Goal: Task Accomplishment & Management: Complete application form

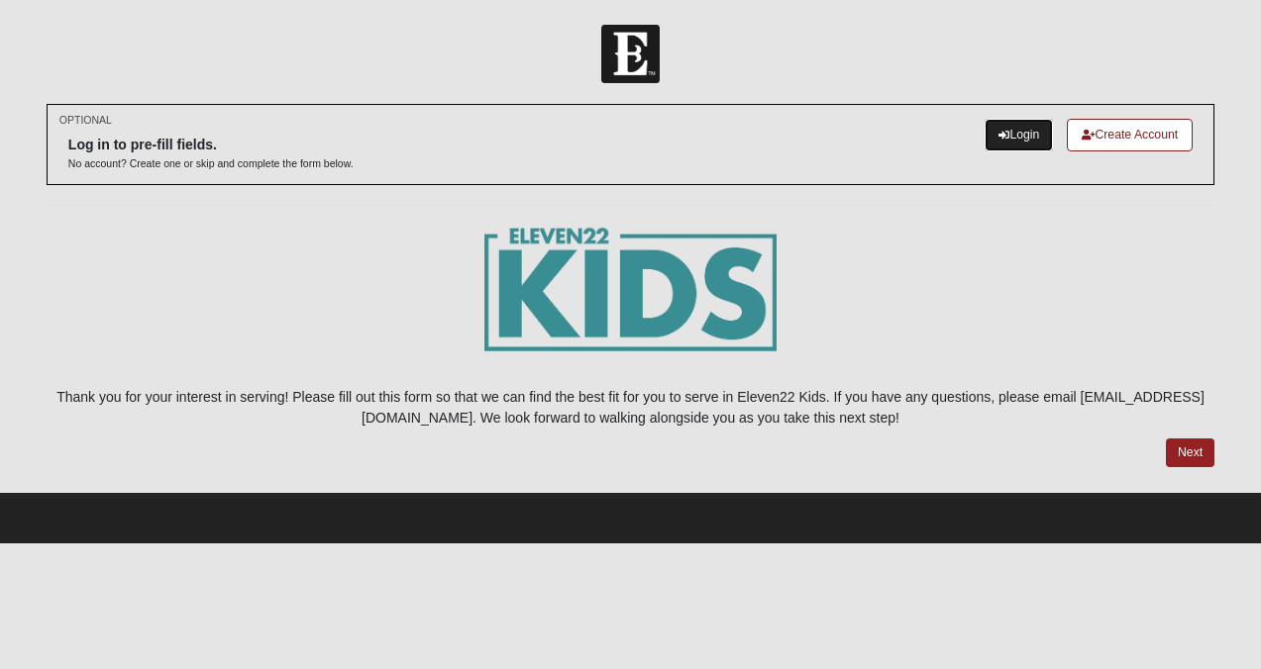
click at [984, 138] on link "Login" at bounding box center [1018, 135] width 68 height 33
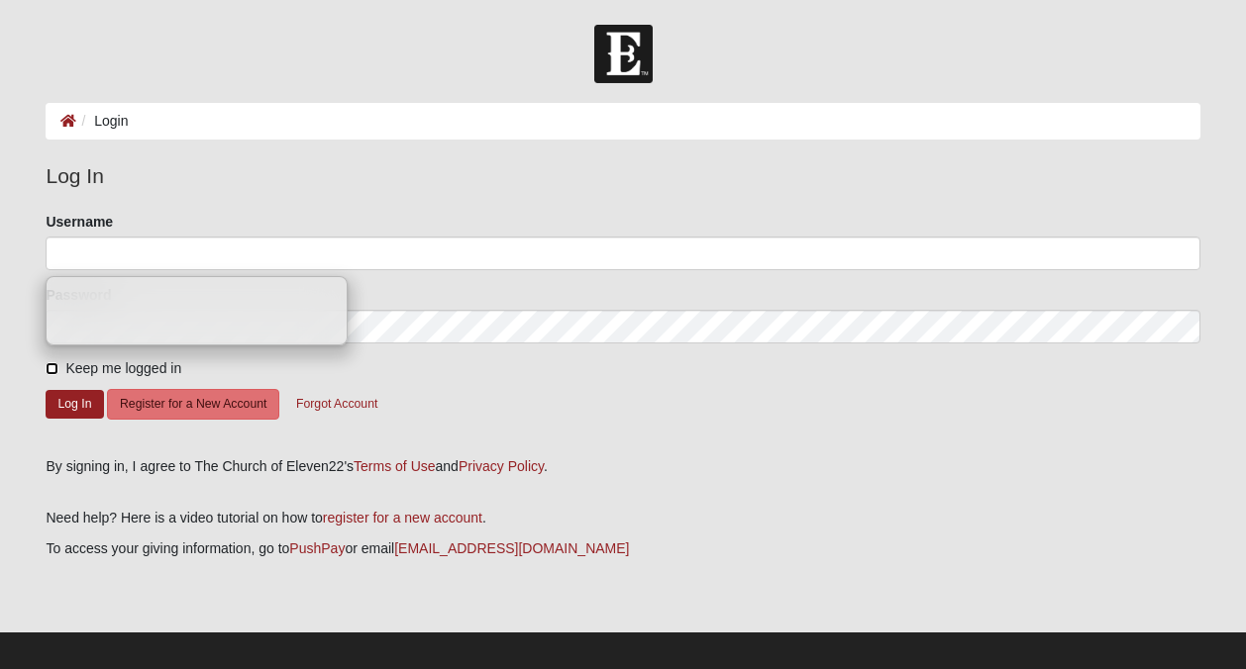
click at [51, 371] on input "Keep me logged in" at bounding box center [52, 368] width 13 height 13
checkbox input "true"
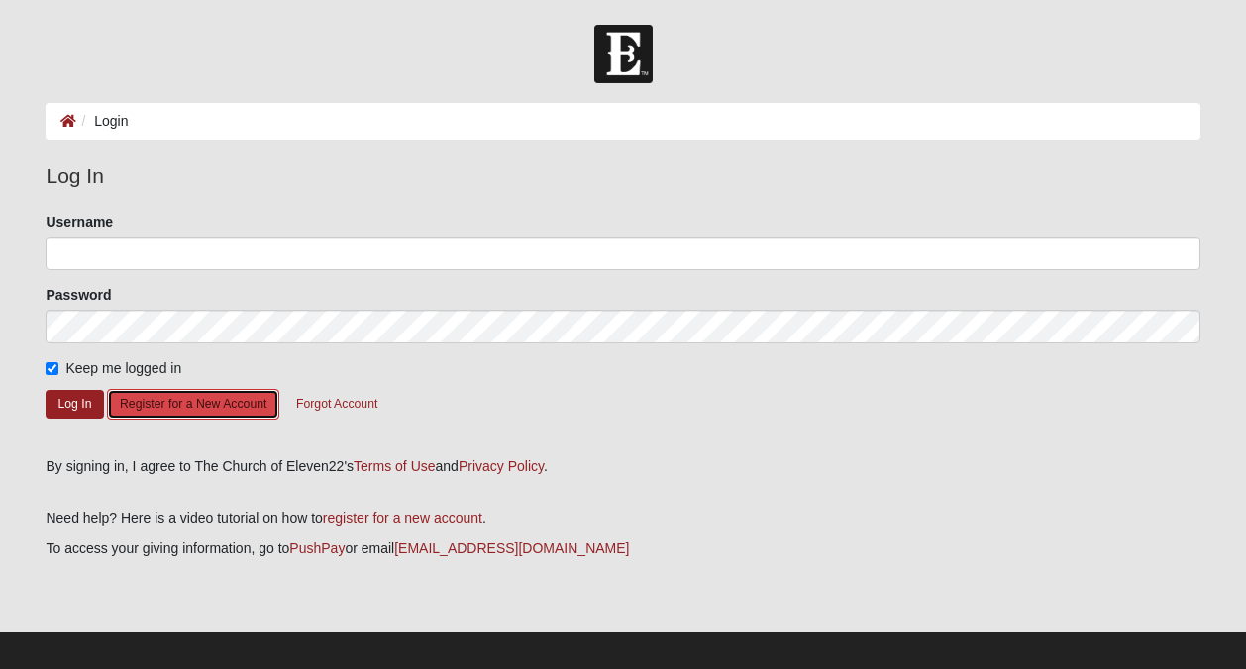
click at [205, 410] on button "Register for a New Account" at bounding box center [193, 404] width 172 height 31
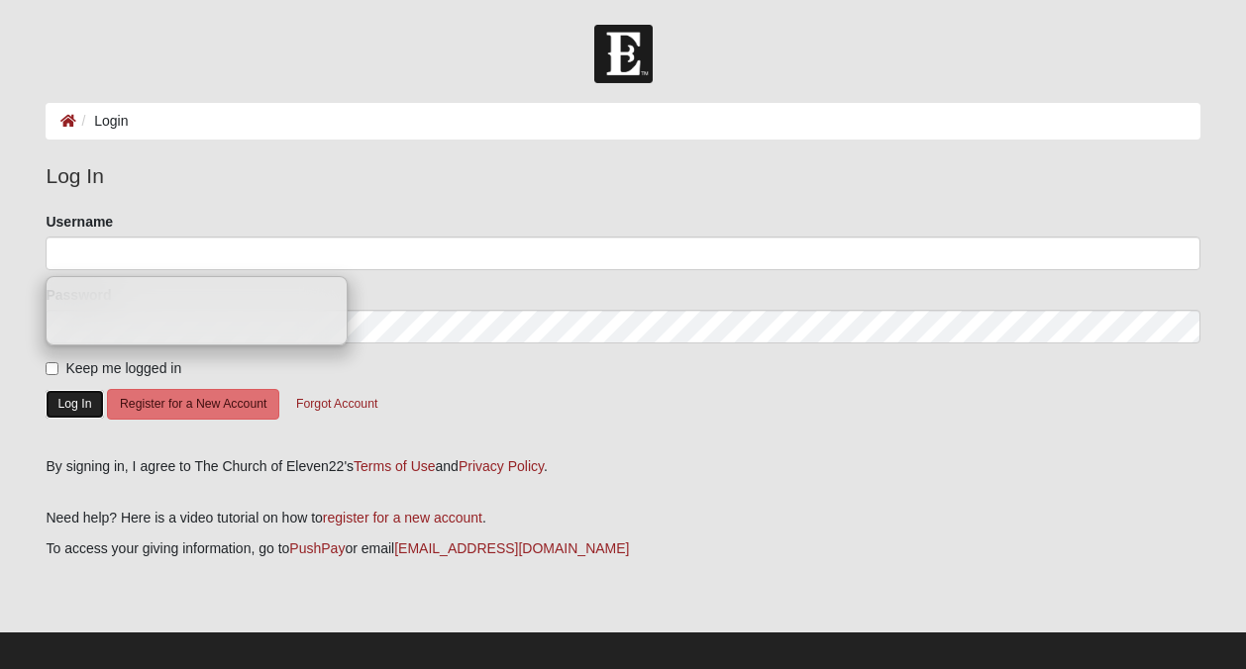
click at [62, 414] on button "Log In" at bounding box center [74, 404] width 57 height 29
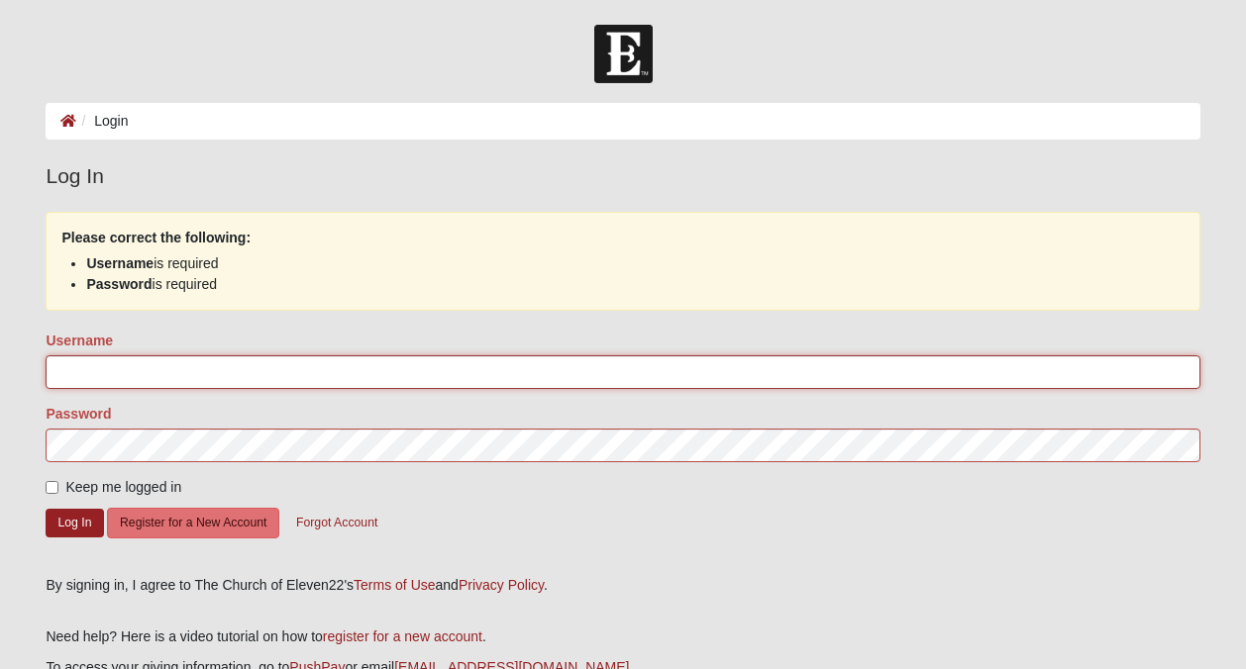
click at [92, 388] on input "Username" at bounding box center [623, 373] width 1154 height 34
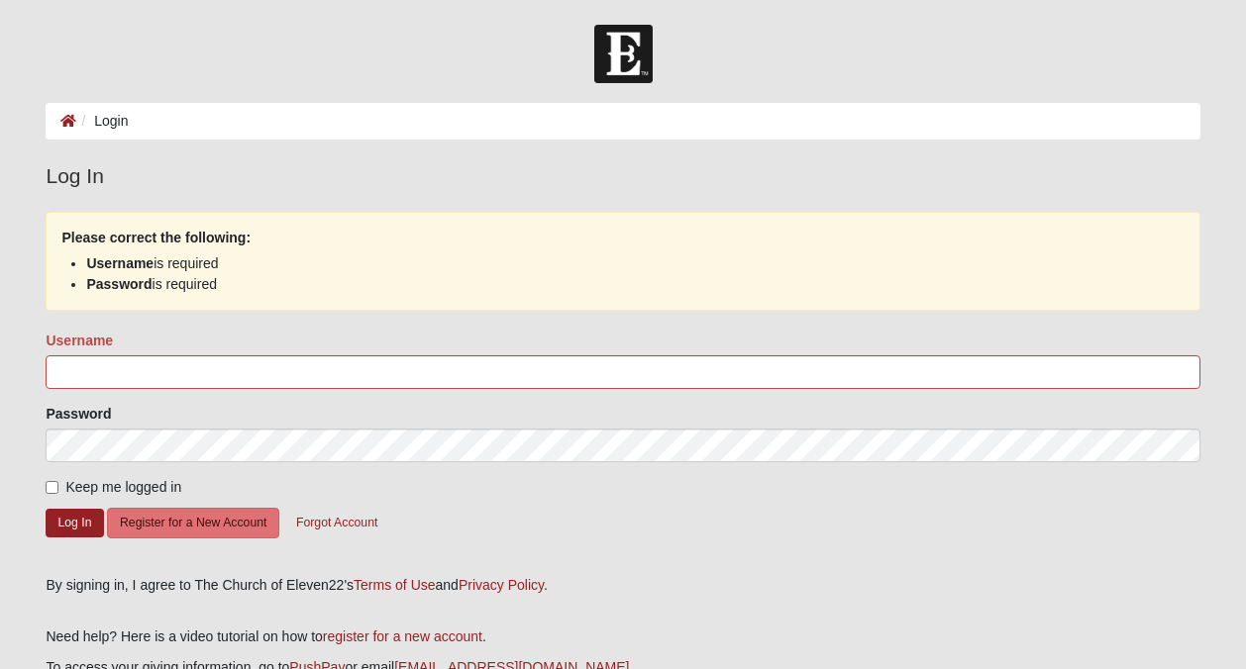
click at [181, 389] on input "Username" at bounding box center [623, 373] width 1154 height 34
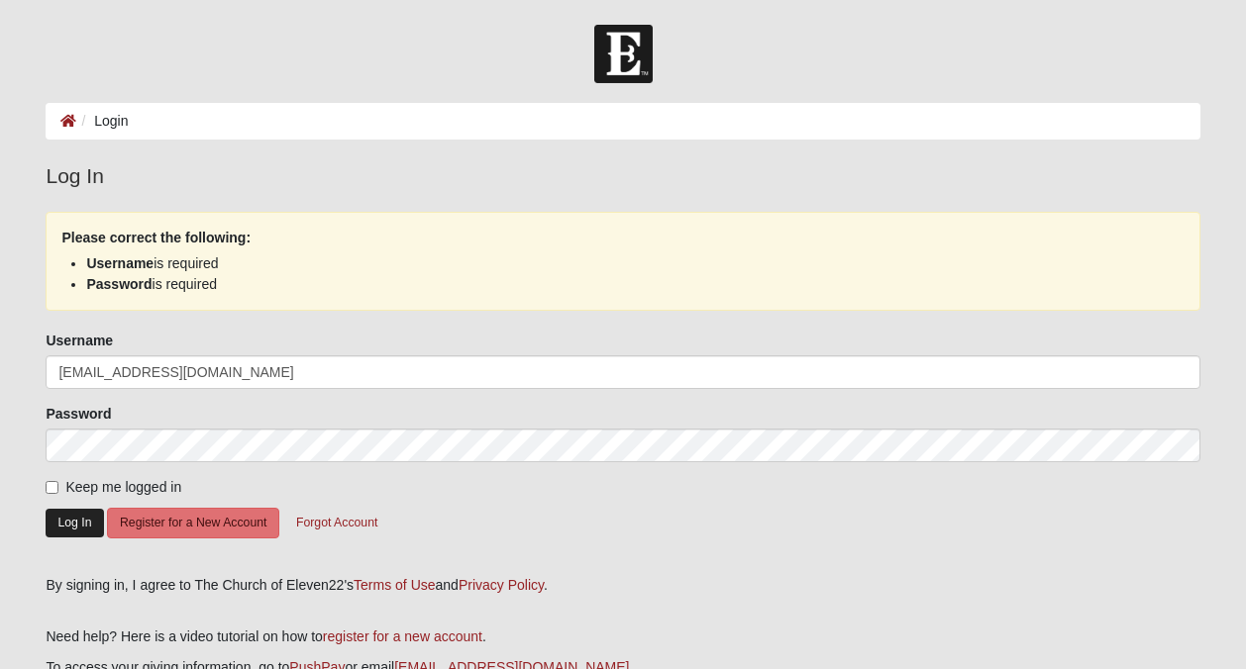
type input "alleshaschirmer@gmail.com"
click at [85, 538] on button "Log In" at bounding box center [74, 523] width 57 height 29
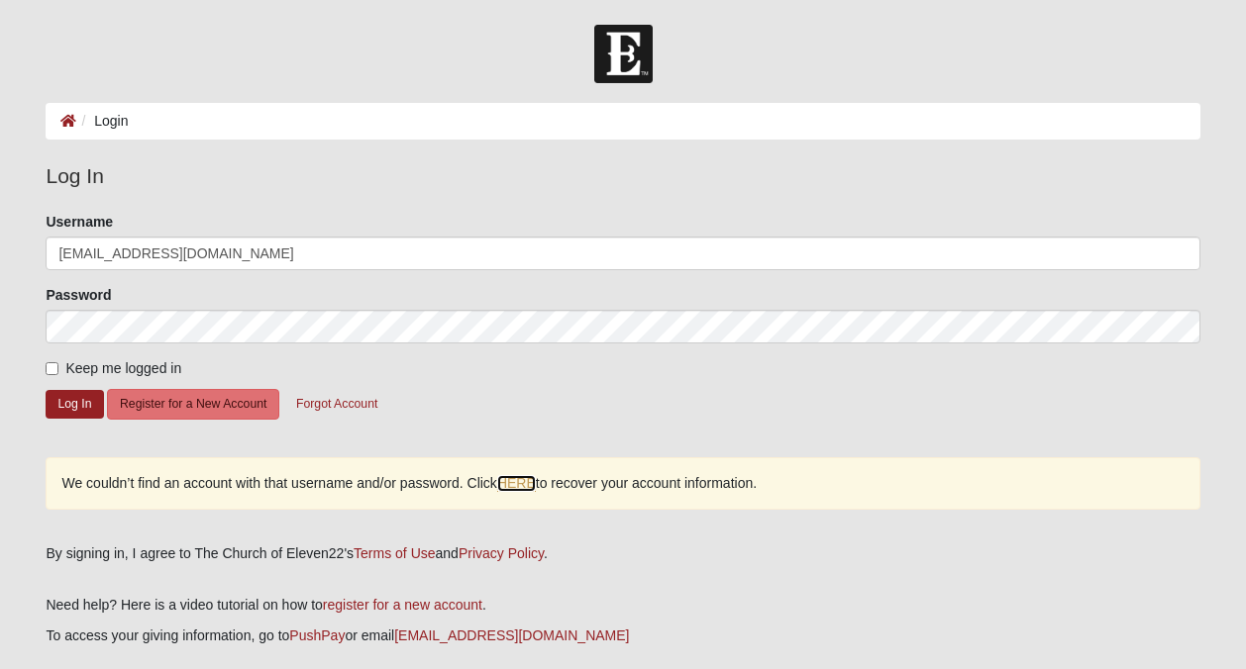
click at [536, 492] on link "HERE" at bounding box center [516, 483] width 39 height 17
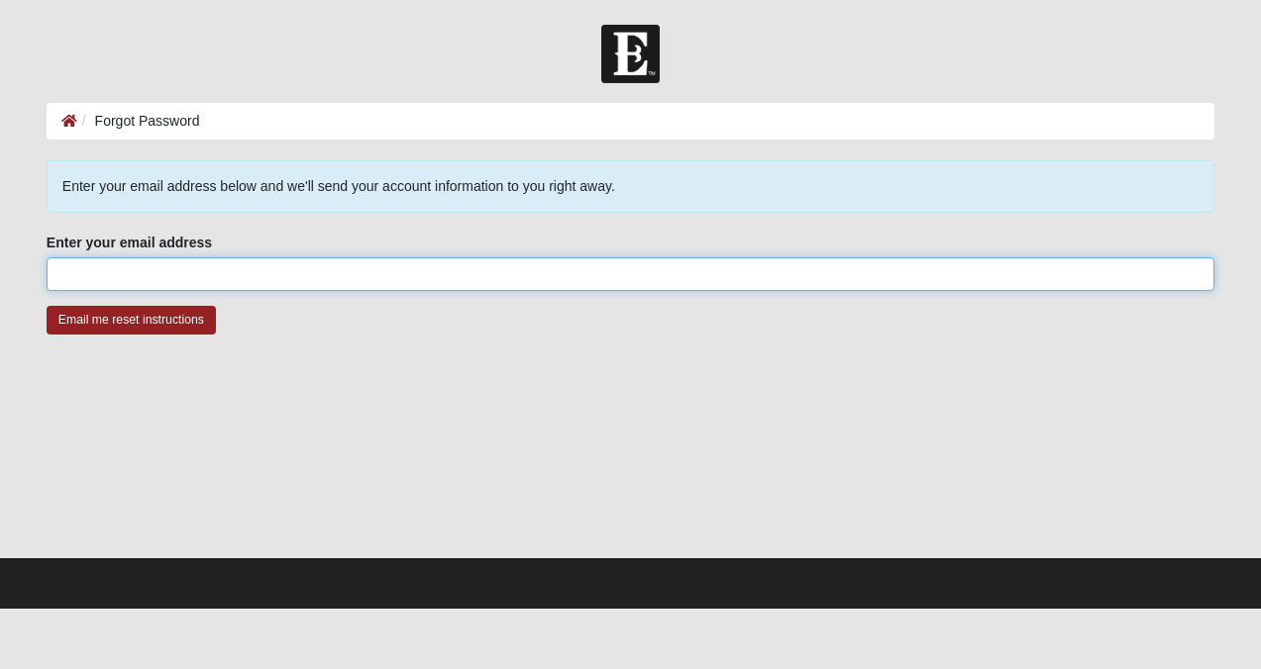
click at [180, 289] on input "Enter your email address" at bounding box center [631, 274] width 1168 height 34
type input "alleshaschirmer"
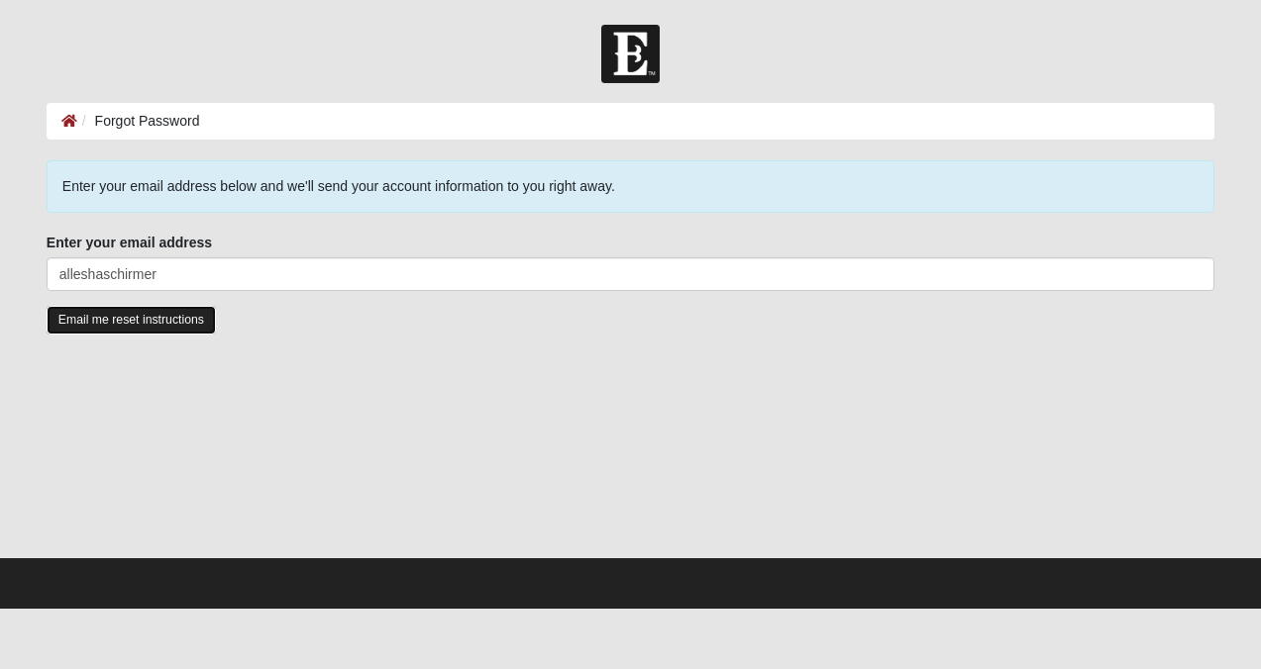
click at [154, 326] on input "Email me reset instructions" at bounding box center [131, 320] width 169 height 29
